Goal: Transaction & Acquisition: Book appointment/travel/reservation

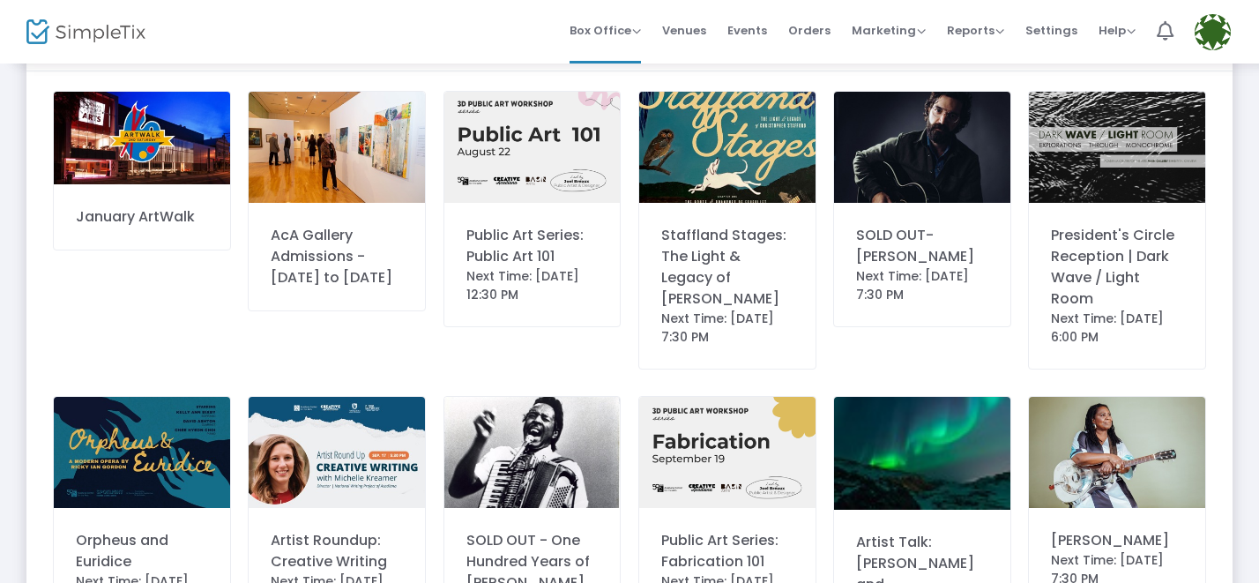
scroll to position [93, 0]
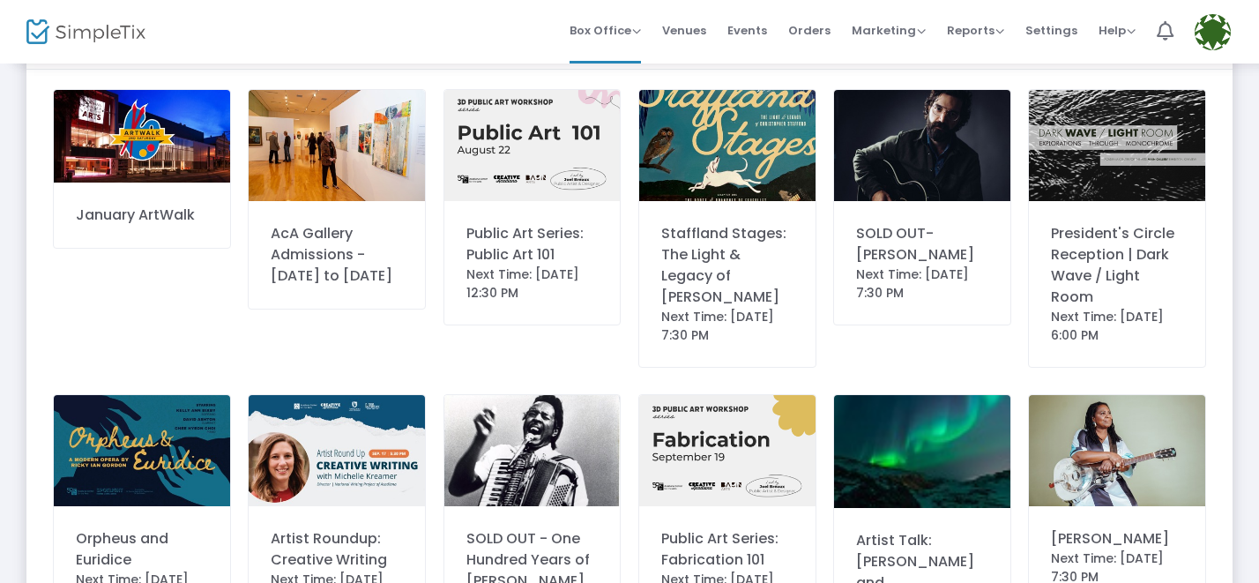
click at [745, 308] on div "Staffland Stages: The Light & Legacy of [PERSON_NAME]" at bounding box center [727, 265] width 132 height 85
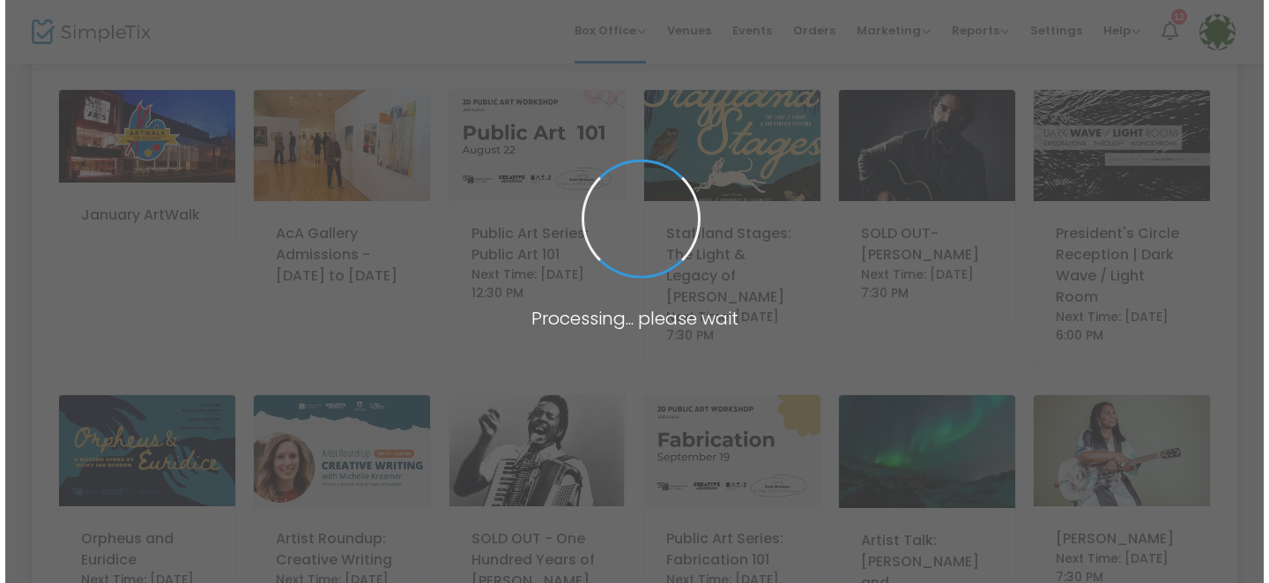
scroll to position [0, 0]
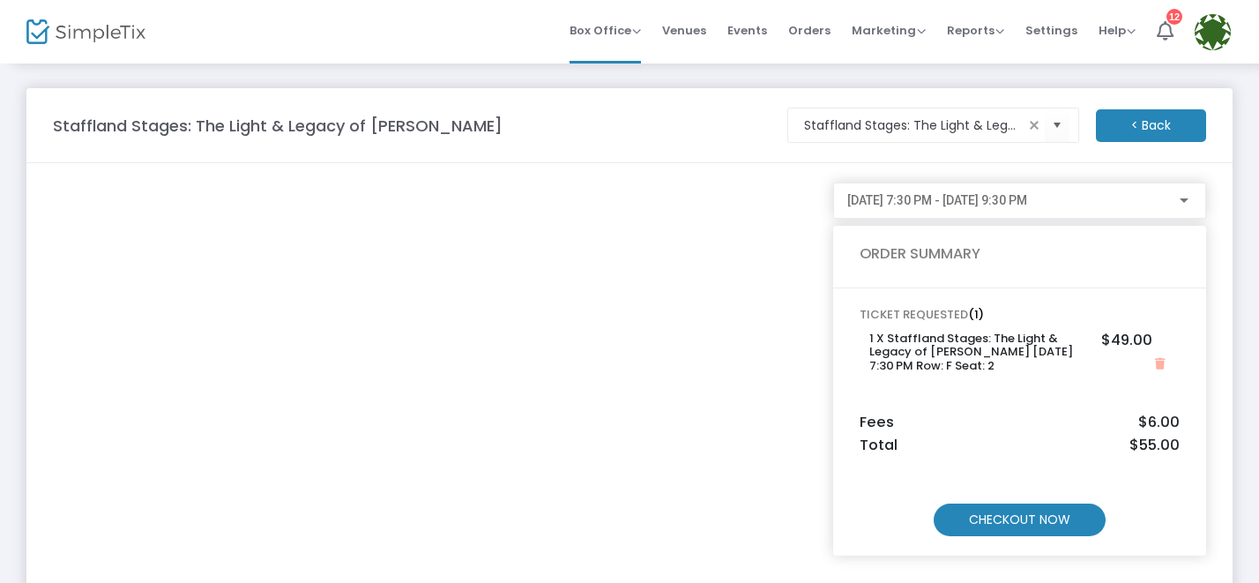
click at [987, 510] on m-button "CHECKOUT NOW" at bounding box center [1019, 519] width 172 height 33
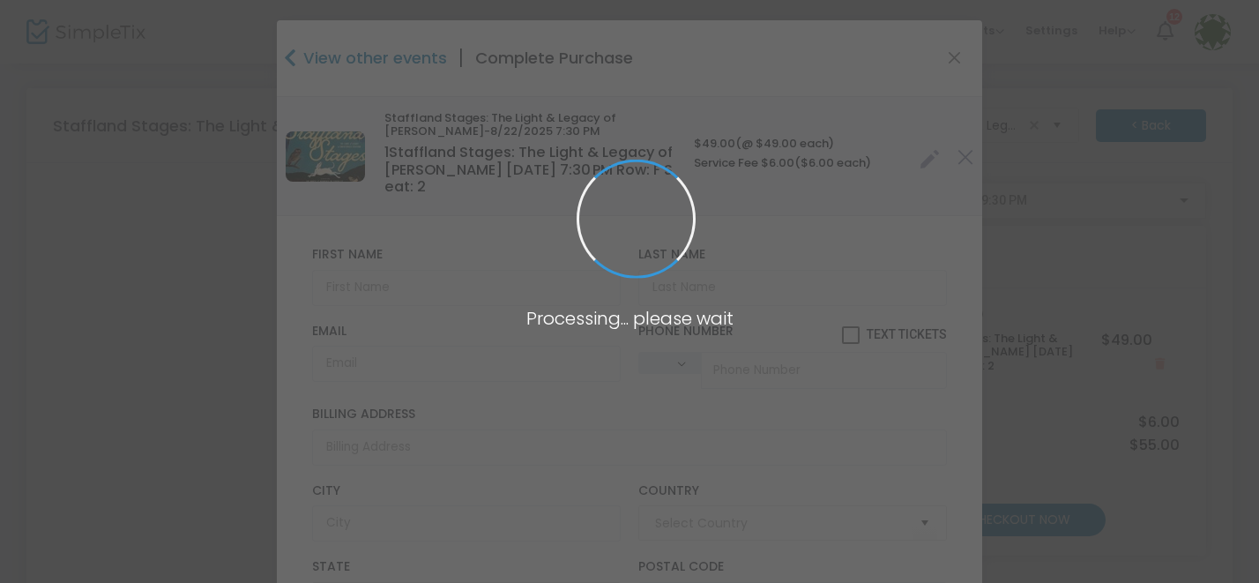
type input "[GEOGRAPHIC_DATA]"
type input "[US_STATE]"
click at [441, 284] on input "text" at bounding box center [471, 288] width 309 height 36
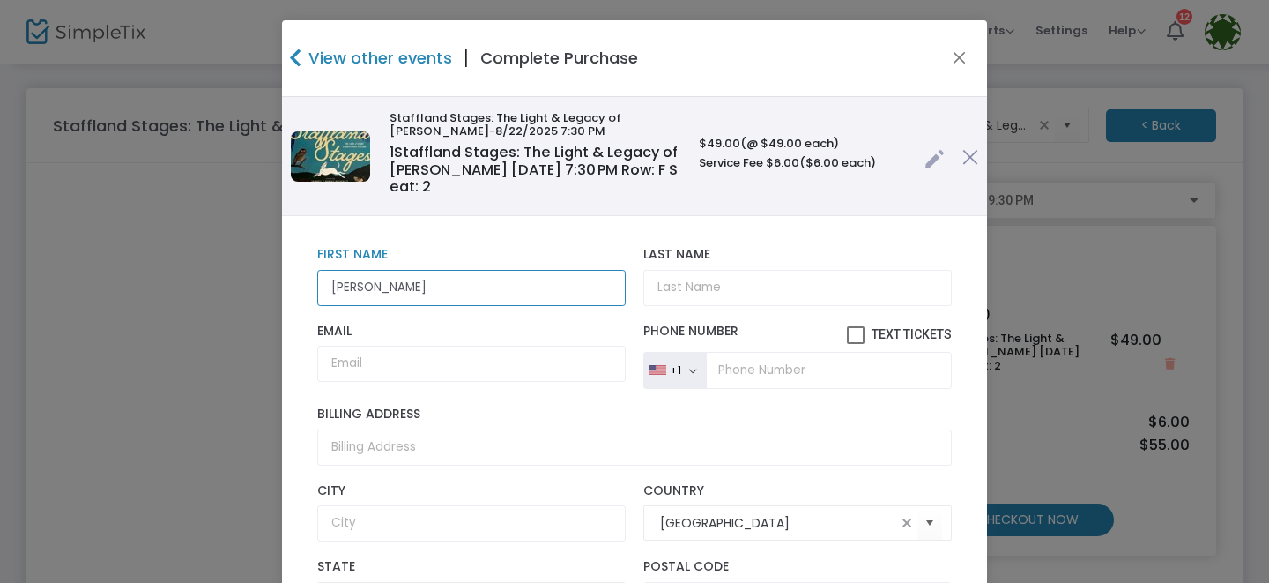
type input "Stafford"
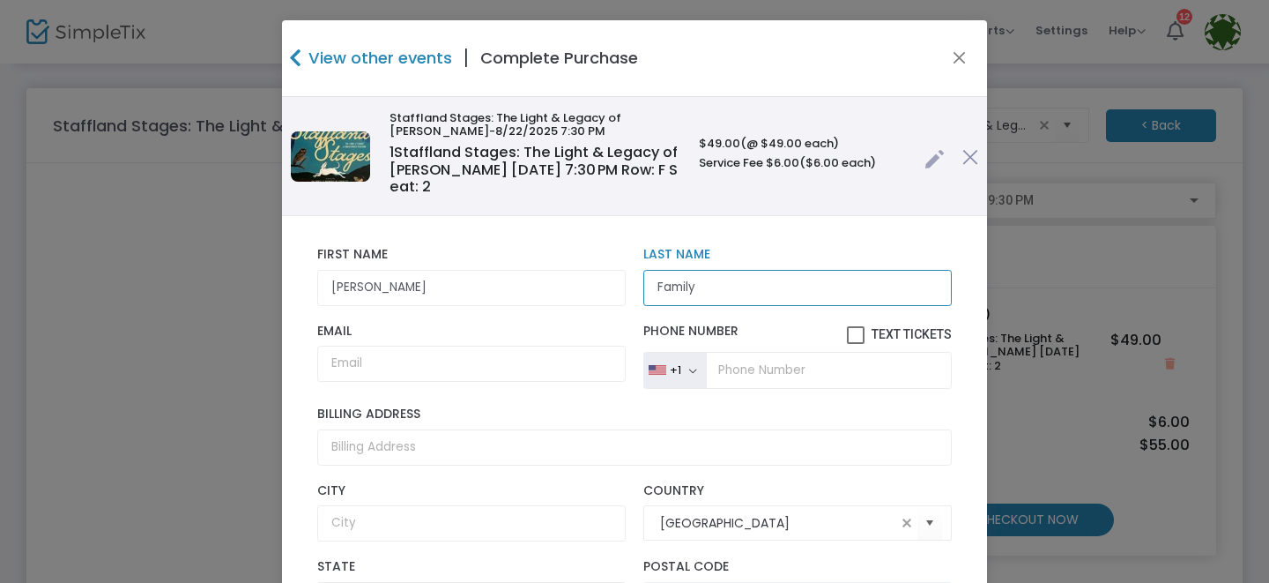
type input "Family"
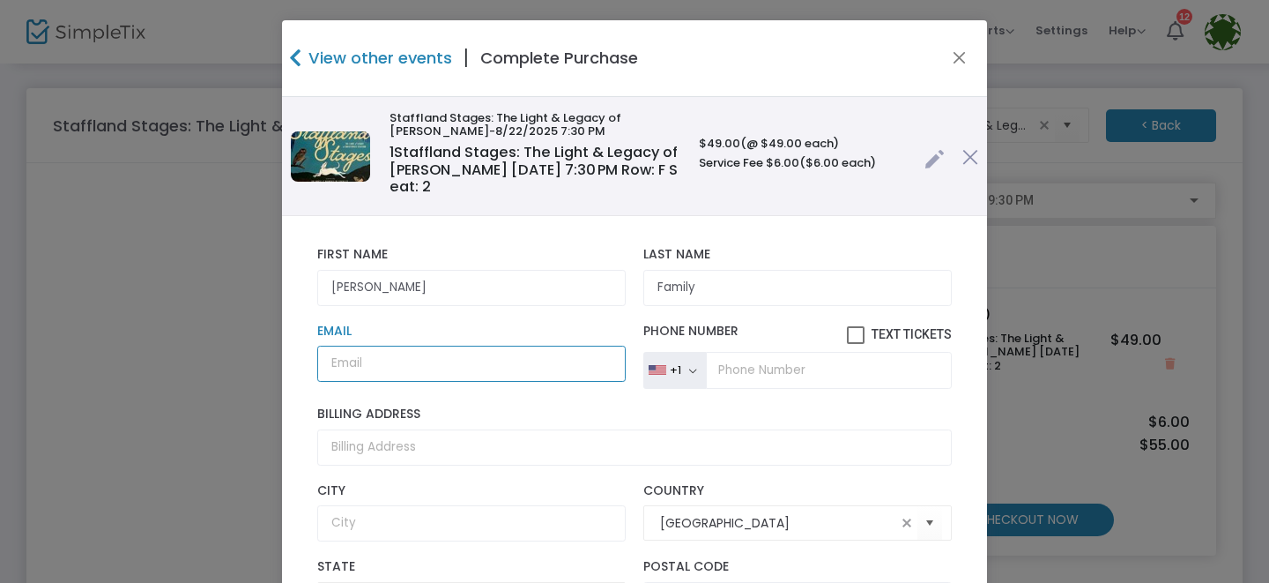
click at [371, 355] on input "Email" at bounding box center [471, 364] width 309 height 36
type input "paige@staffordfoundation.org"
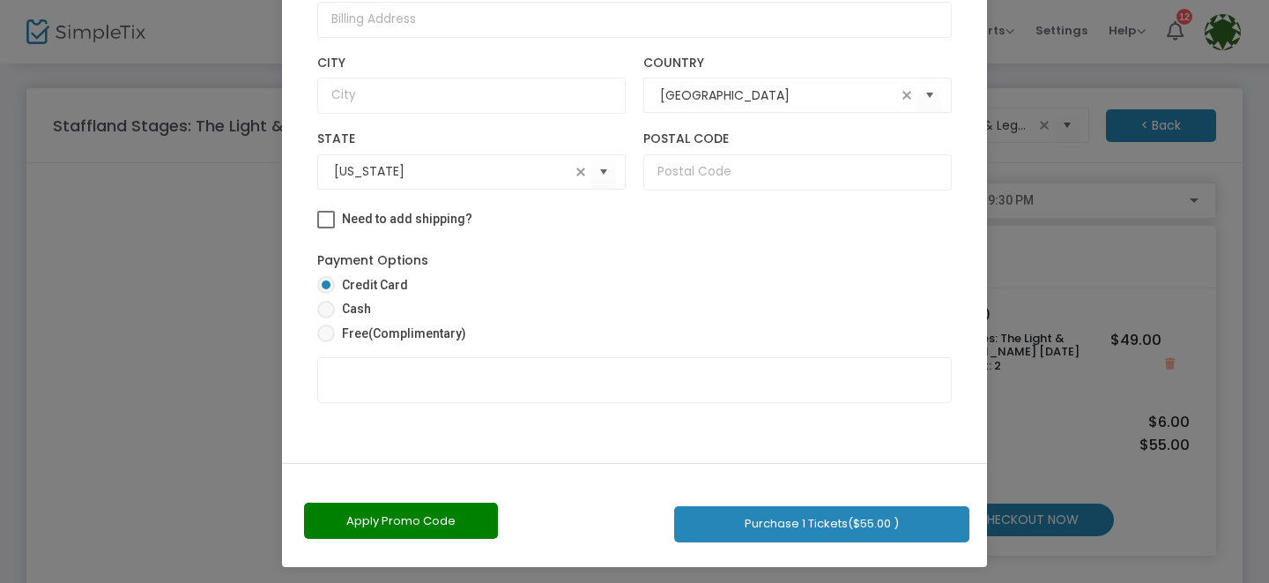
scroll to position [250, 0]
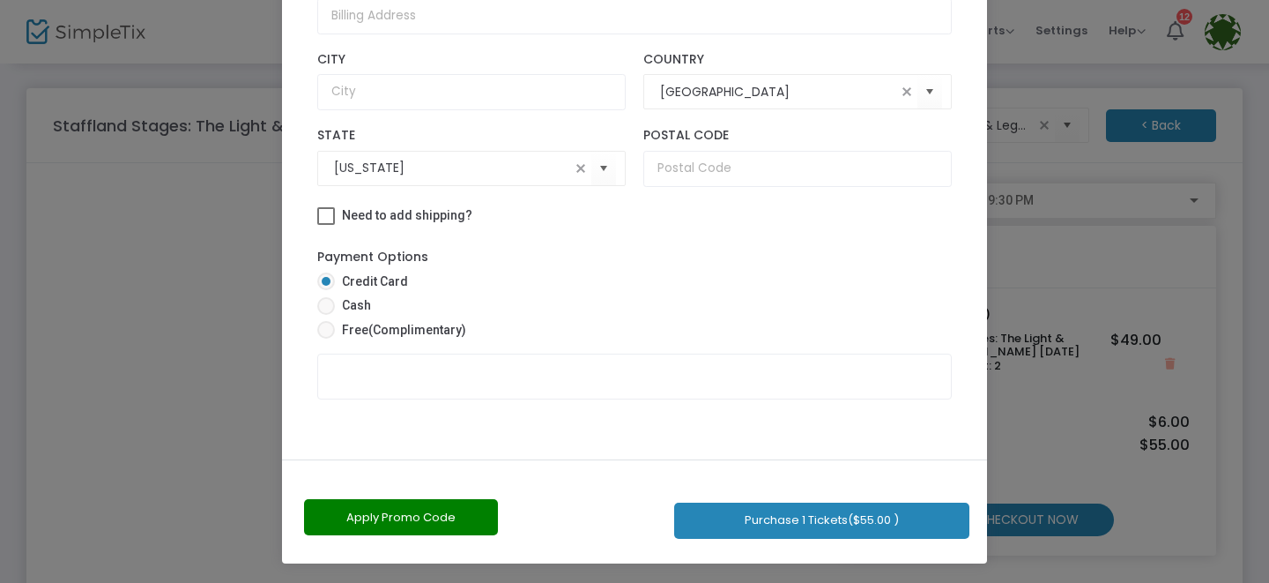
click at [383, 326] on span "(Complimentary)" at bounding box center [417, 330] width 98 height 14
click at [326, 338] on input "Free (Complimentary)" at bounding box center [325, 338] width 1 height 1
radio input "true"
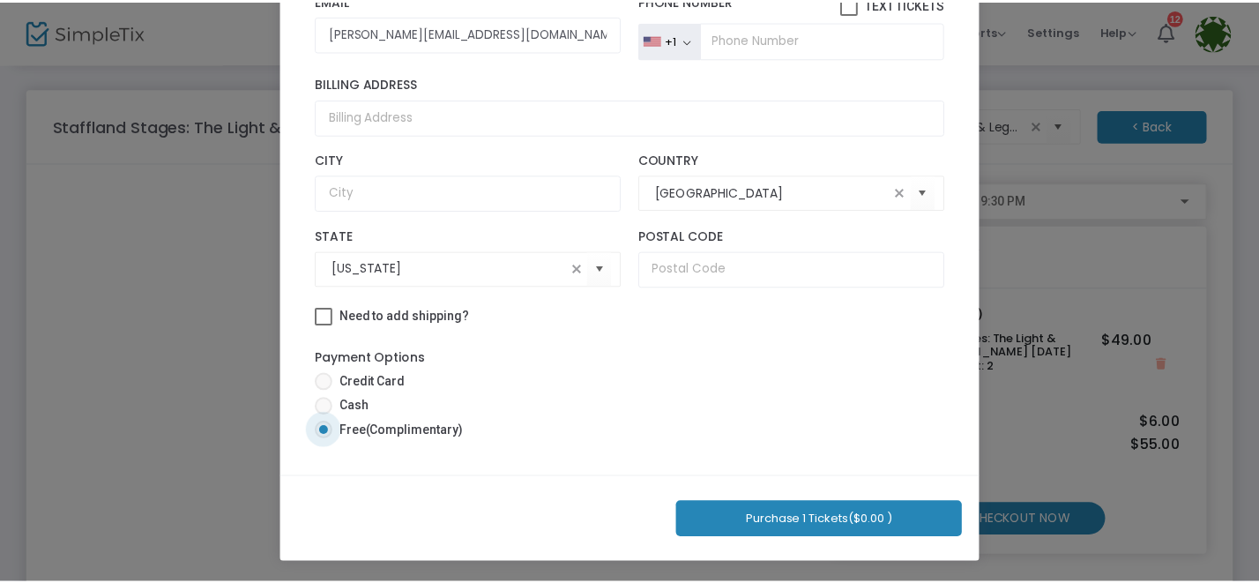
scroll to position [234, 0]
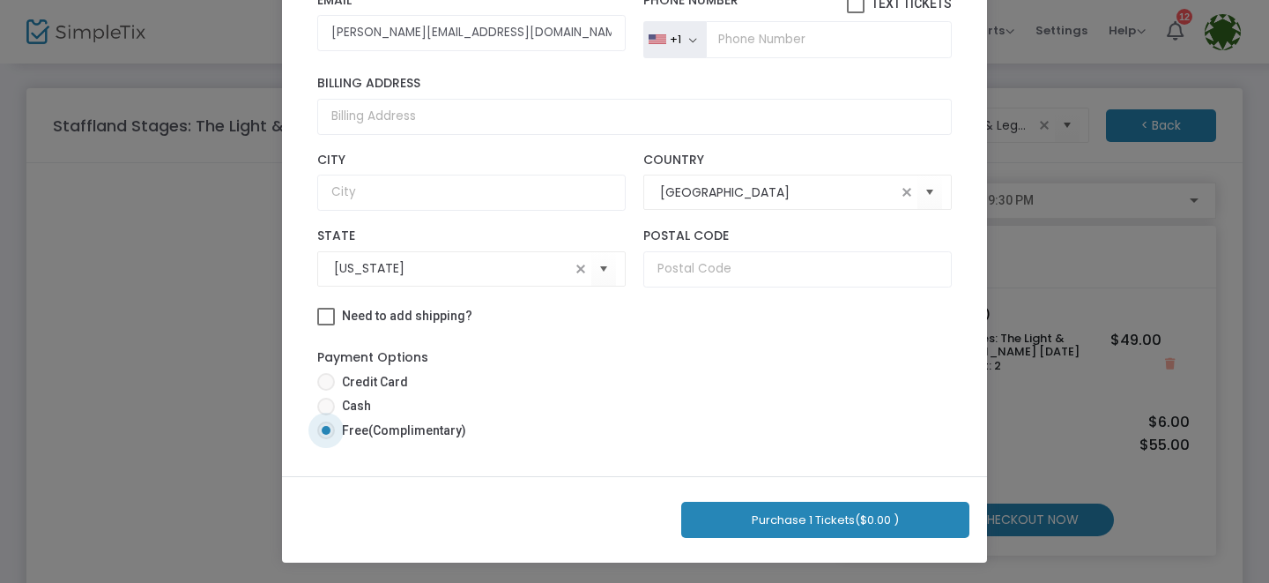
click at [855, 526] on span "($0.00 )" at bounding box center [877, 519] width 44 height 17
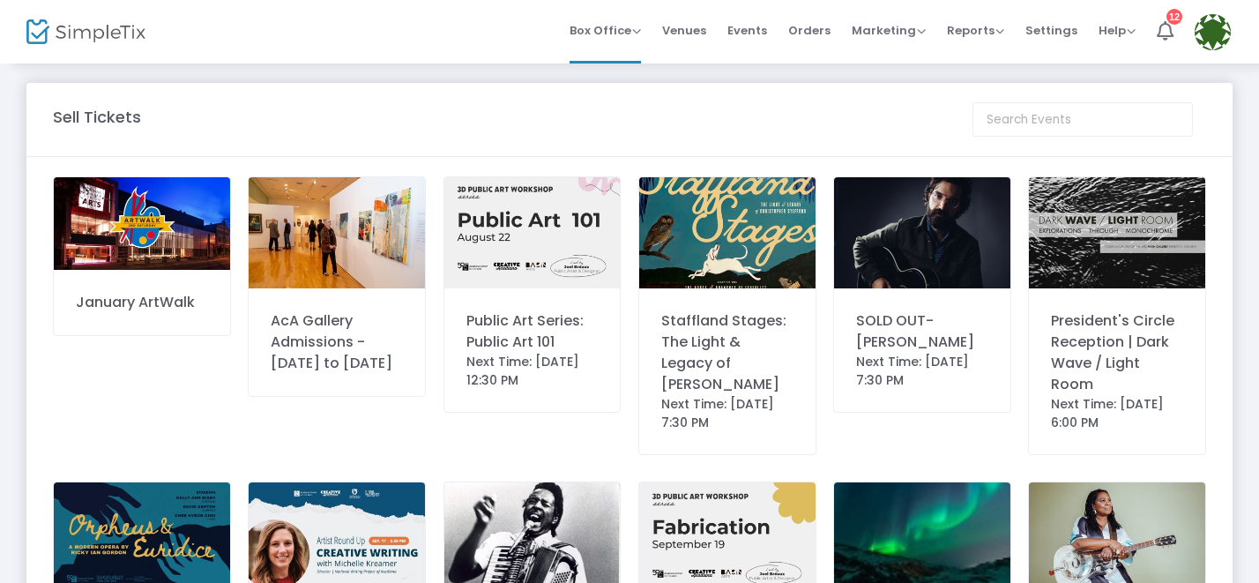
scroll to position [0, 0]
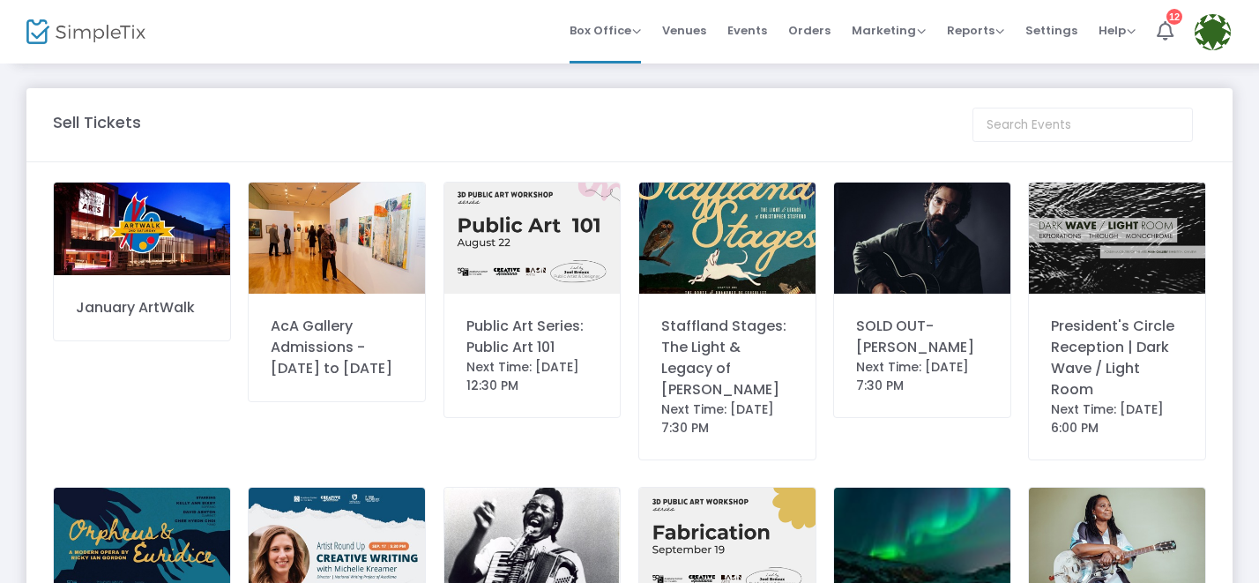
click at [715, 330] on div "Staffland Stages: The Light & Legacy of [PERSON_NAME]" at bounding box center [727, 358] width 132 height 85
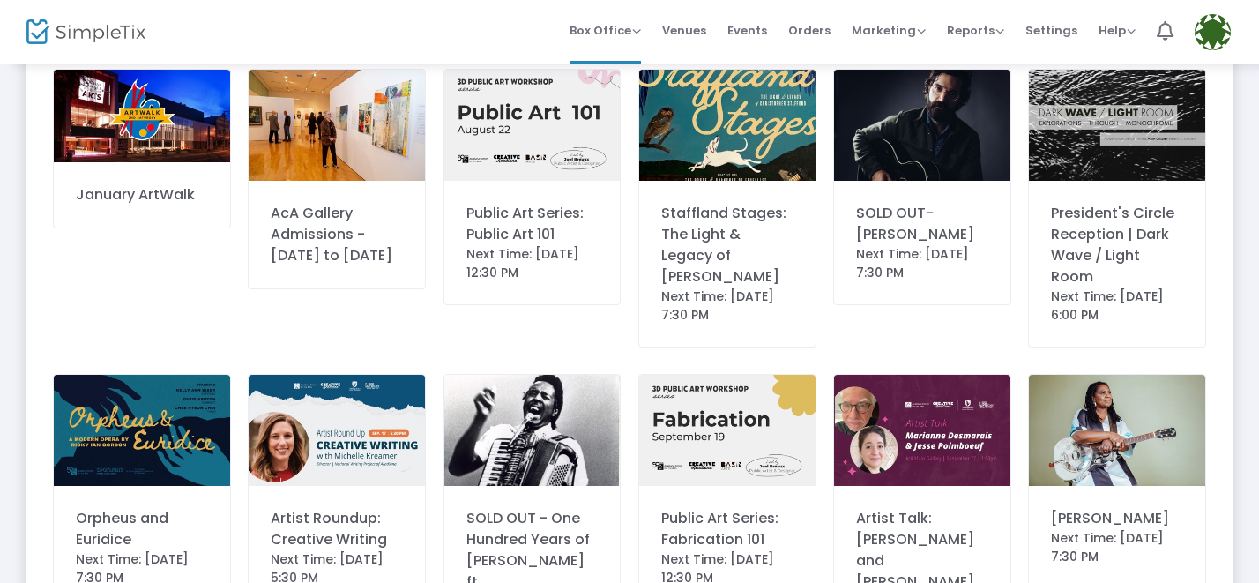
scroll to position [129, 0]
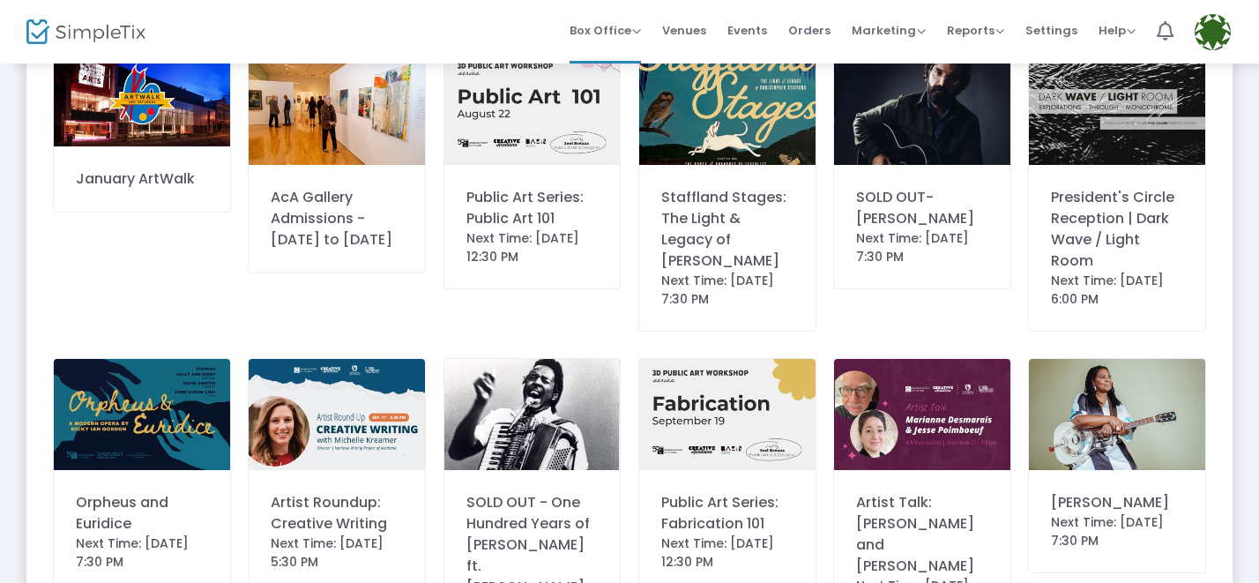
click at [741, 211] on div "Staffland Stages: The Light & Legacy of [PERSON_NAME]" at bounding box center [727, 229] width 132 height 85
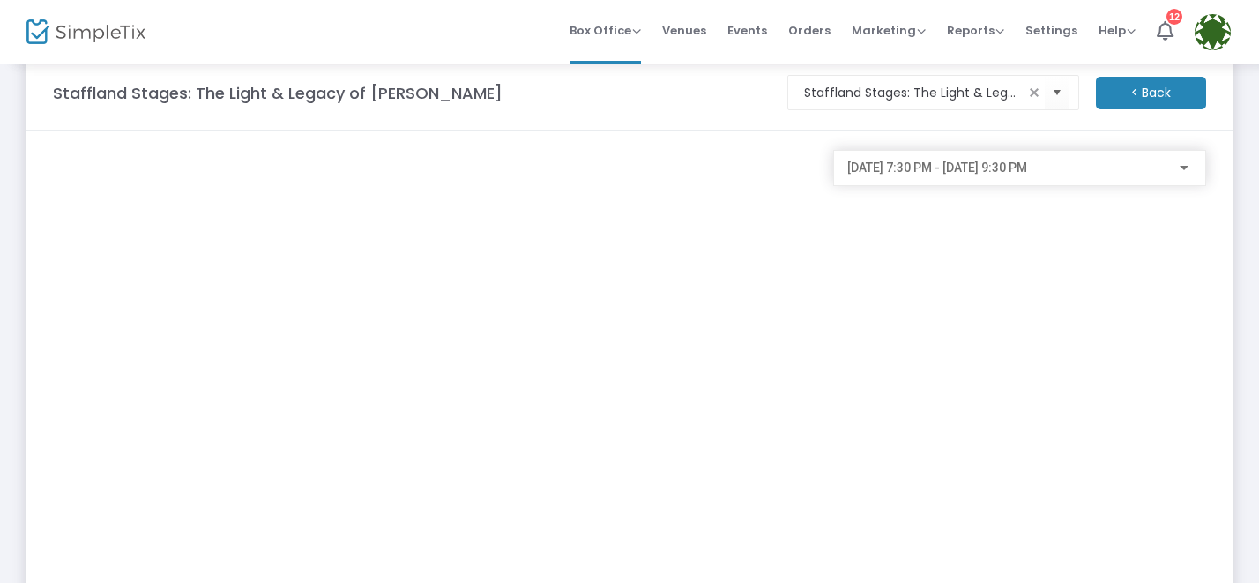
scroll to position [33, 0]
